Goal: Information Seeking & Learning: Learn about a topic

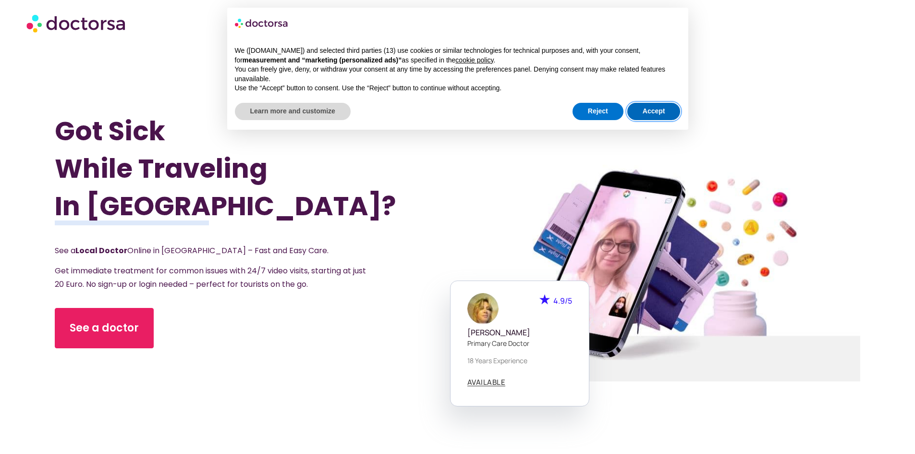
click at [644, 110] on button "Accept" at bounding box center [653, 111] width 53 height 17
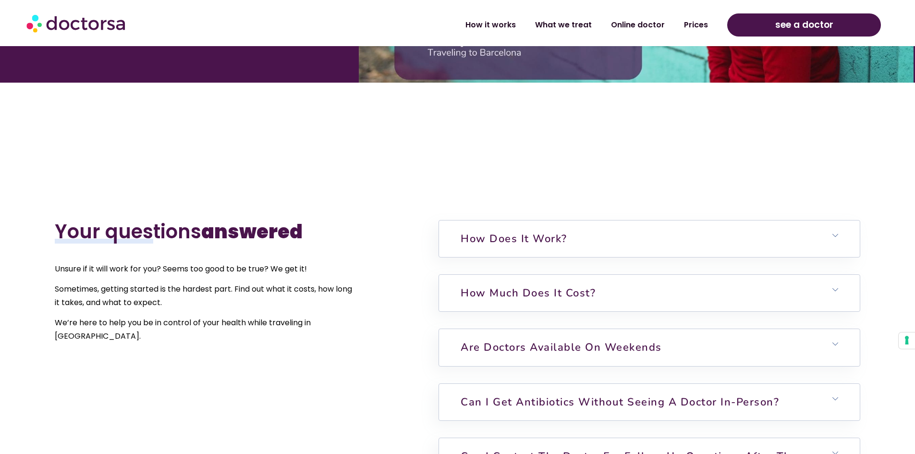
scroll to position [2209, 0]
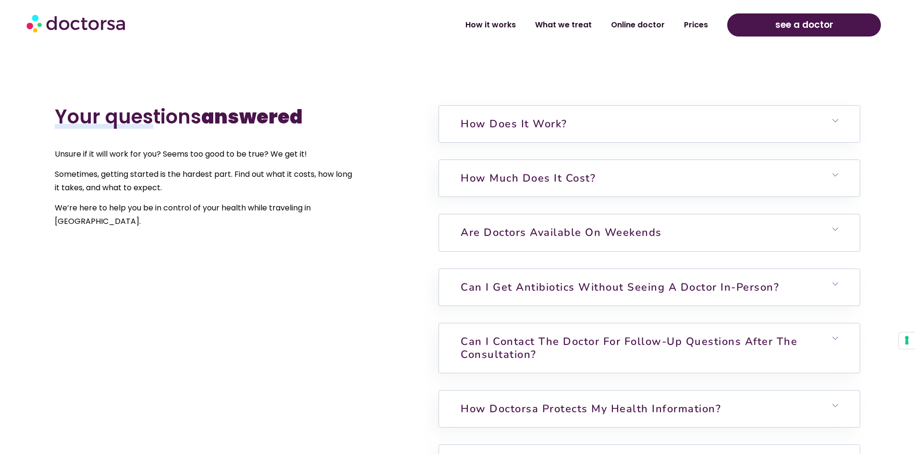
click at [514, 238] on link "Are doctors available on weekends" at bounding box center [561, 232] width 201 height 14
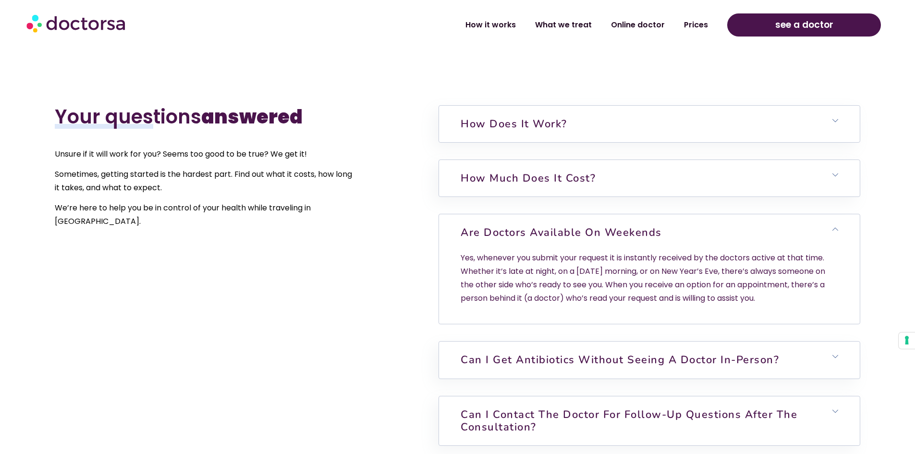
click at [514, 237] on link "Are doctors available on weekends" at bounding box center [561, 232] width 201 height 14
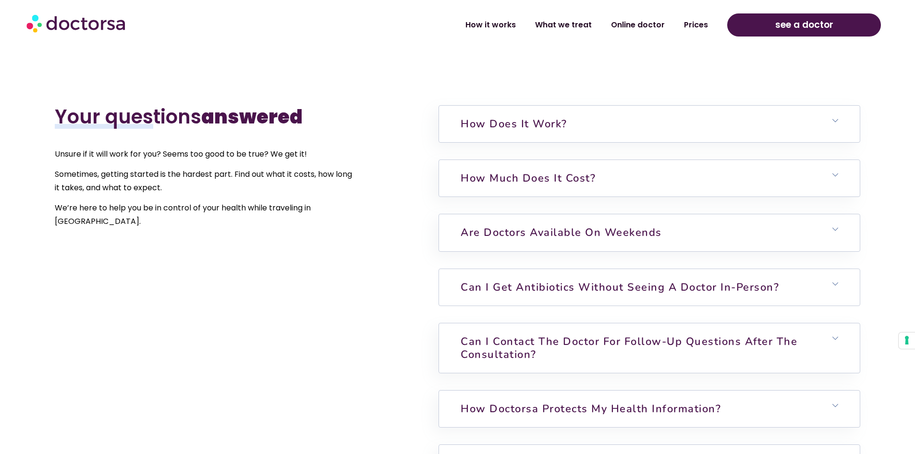
click at [523, 285] on link "Can I get antibiotics without seeing a doctor in-person?" at bounding box center [620, 287] width 318 height 14
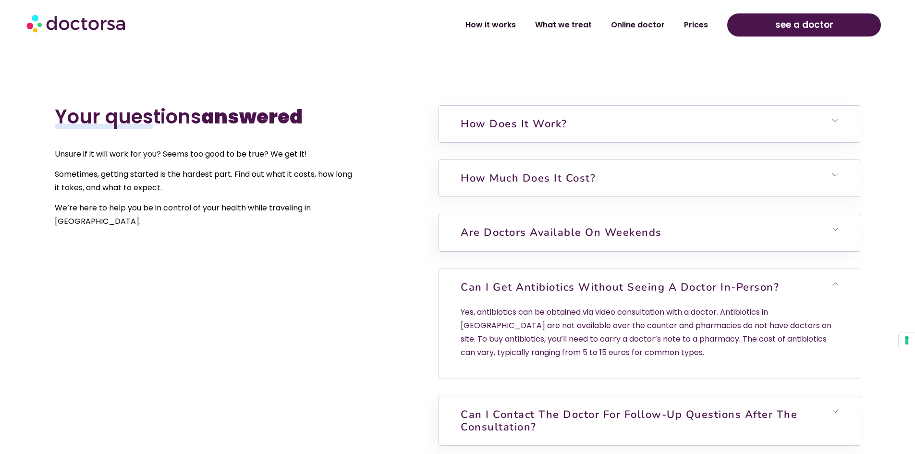
click at [522, 281] on link "Can I get antibiotics without seeing a doctor in-person?" at bounding box center [620, 287] width 318 height 14
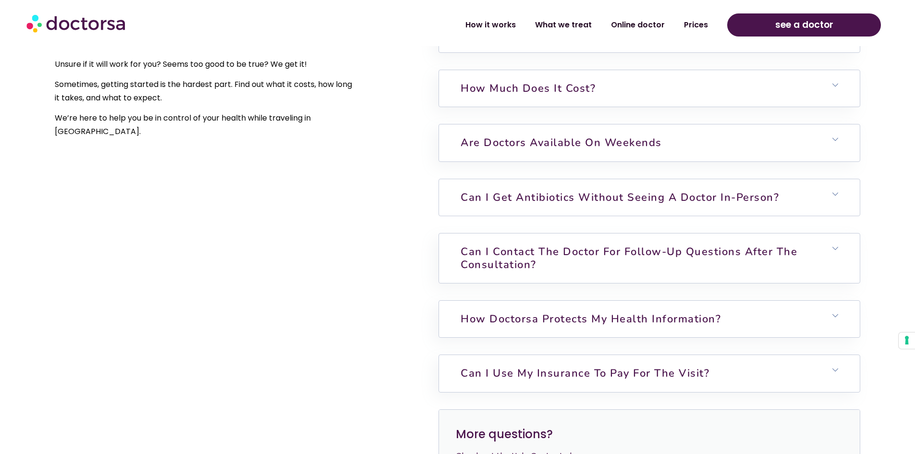
scroll to position [2305, 0]
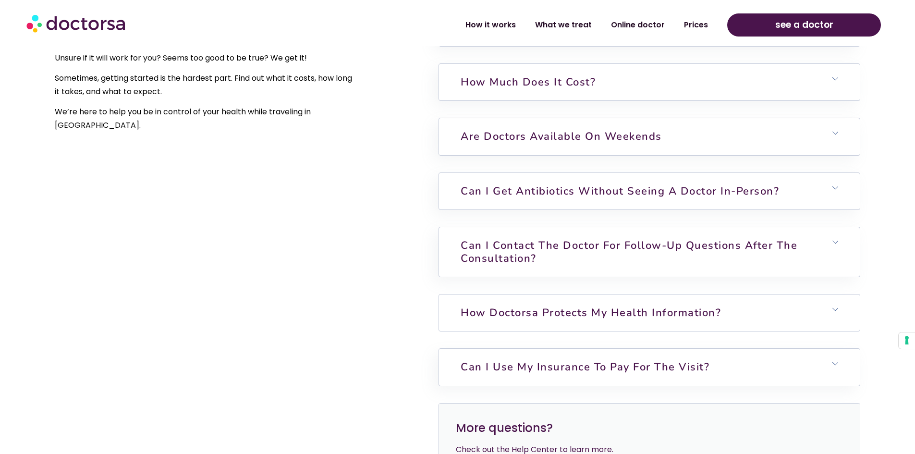
click at [518, 321] on h6 "How Doctorsa protects my health information?" at bounding box center [649, 312] width 420 height 36
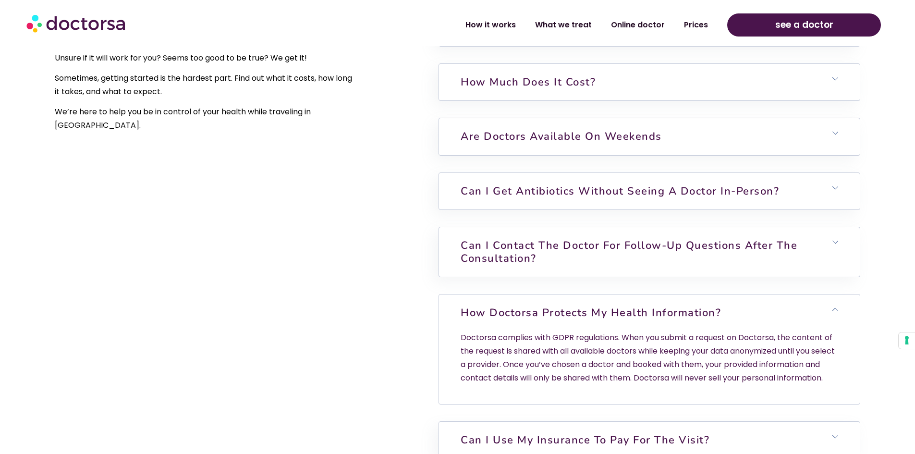
click at [521, 312] on link "How Doctorsa protects my health information?" at bounding box center [591, 312] width 260 height 14
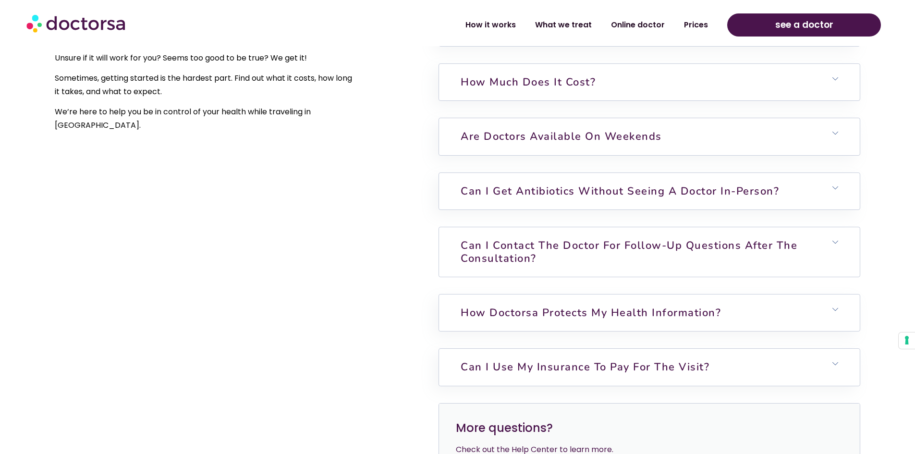
click at [532, 243] on link "Can I contact the doctor for follow-up questions after the consultation?" at bounding box center [629, 251] width 337 height 27
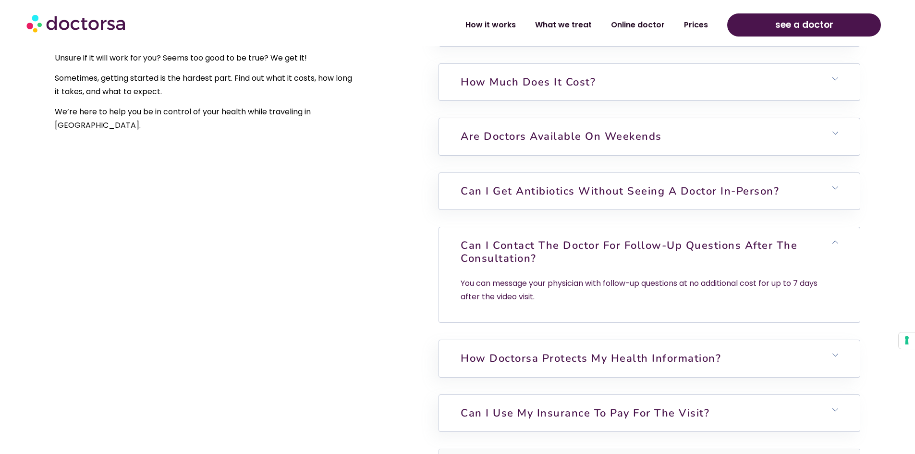
click at [532, 243] on link "Can I contact the doctor for follow-up questions after the consultation?" at bounding box center [629, 251] width 337 height 27
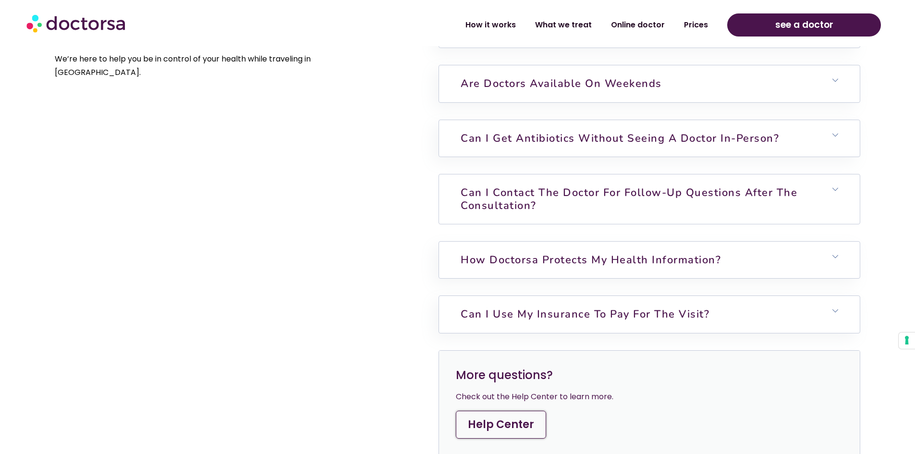
scroll to position [2401, 0]
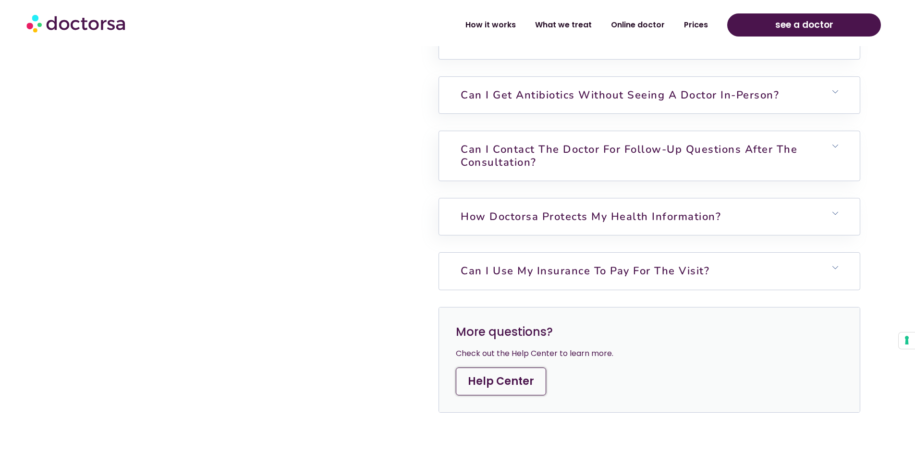
click at [513, 271] on link "Can I use my insurance to pay for the visit?" at bounding box center [585, 271] width 249 height 14
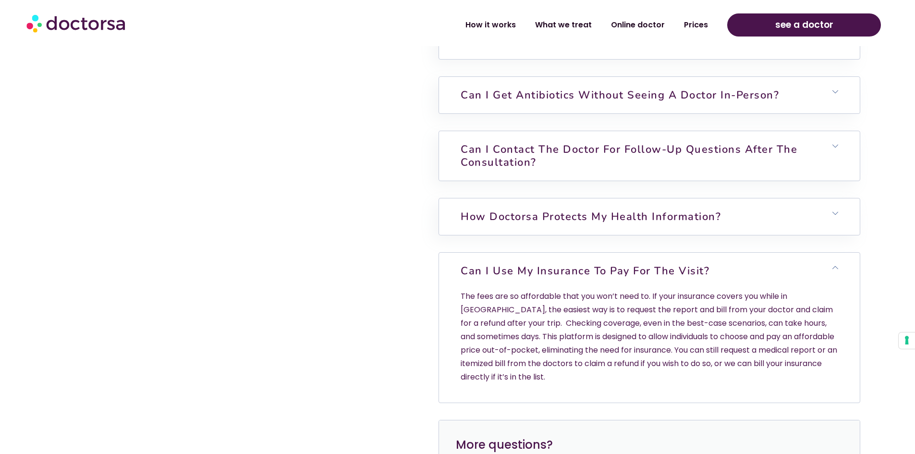
click at [513, 271] on link "Can I use my insurance to pay for the visit?" at bounding box center [585, 271] width 249 height 14
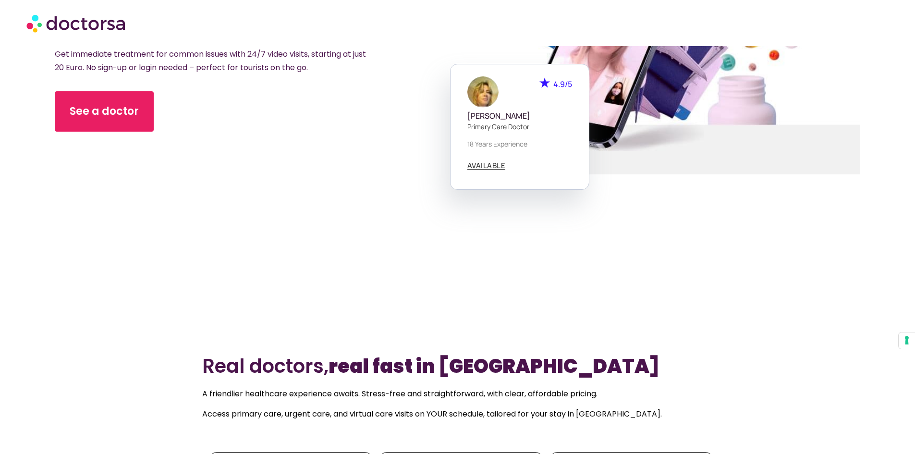
scroll to position [288, 0]
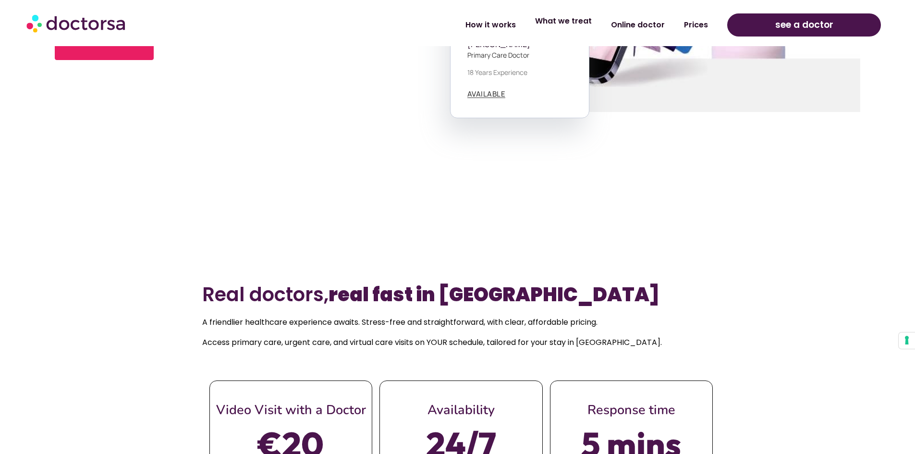
click at [563, 19] on link "What we treat" at bounding box center [563, 21] width 76 height 22
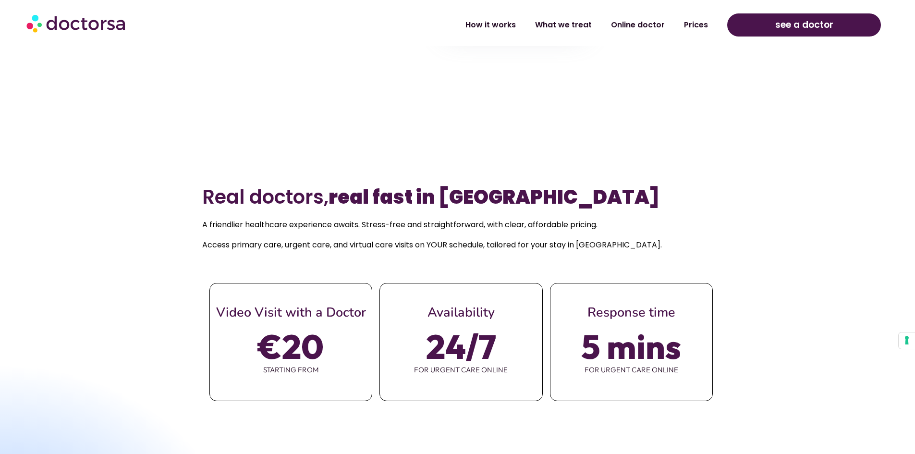
scroll to position [432, 0]
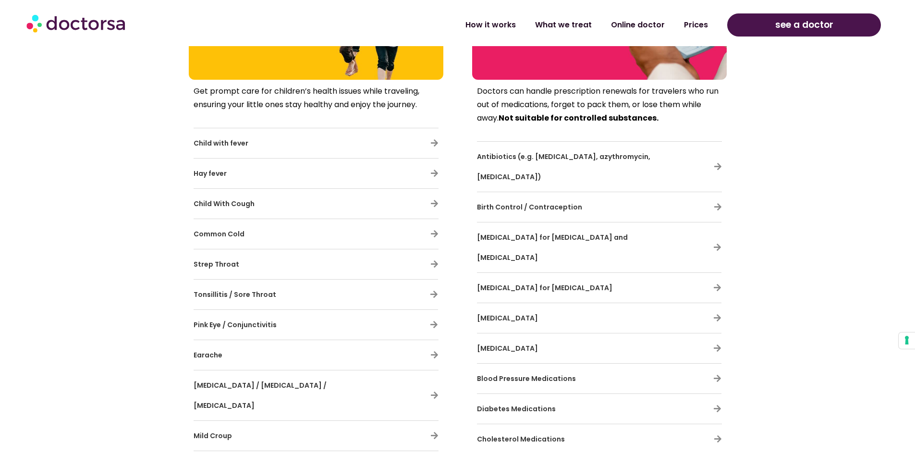
scroll to position [2641, 0]
click at [631, 367] on h3 "Blood Pressure Medications" at bounding box center [571, 377] width 188 height 20
click at [715, 373] on icon at bounding box center [717, 377] width 8 height 8
click at [717, 373] on icon at bounding box center [717, 377] width 8 height 8
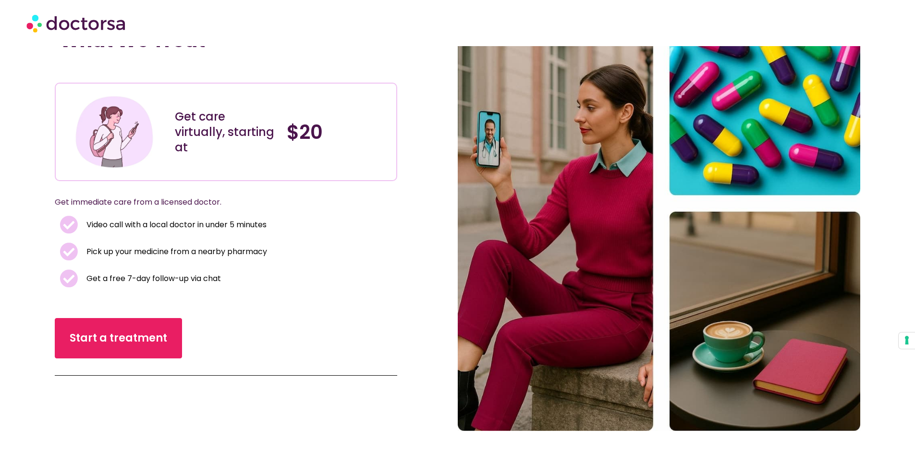
scroll to position [0, 0]
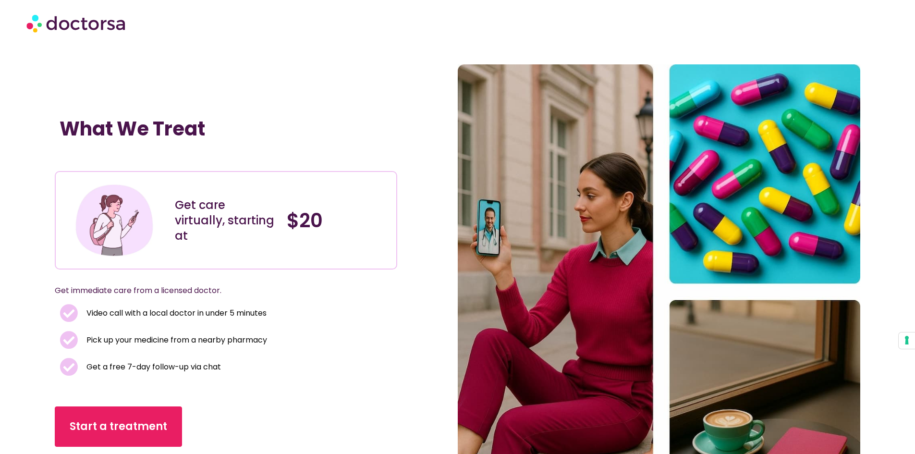
click at [118, 27] on img at bounding box center [76, 23] width 101 height 29
click at [62, 20] on img at bounding box center [76, 23] width 101 height 29
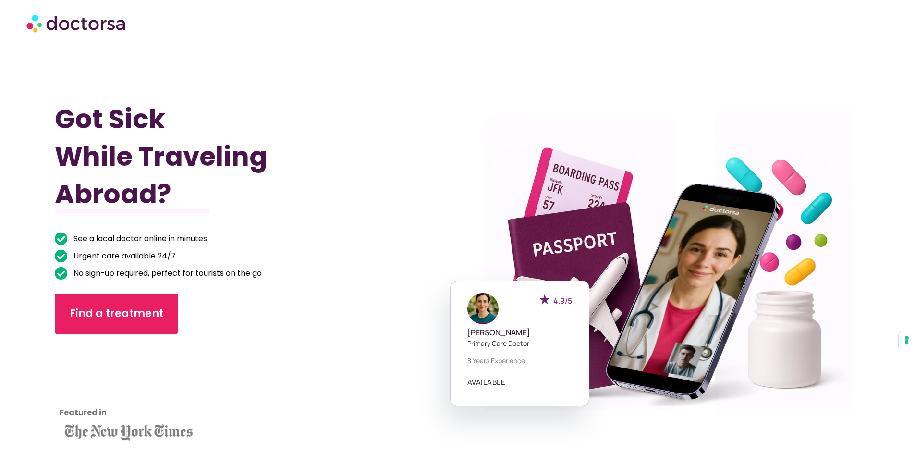
click at [258, 48] on div "Got Sick While Traveling Abroad? See a local doctor online in minutes Urgent ca…" at bounding box center [256, 273] width 402 height 454
